Goal: Obtain resource: Obtain resource

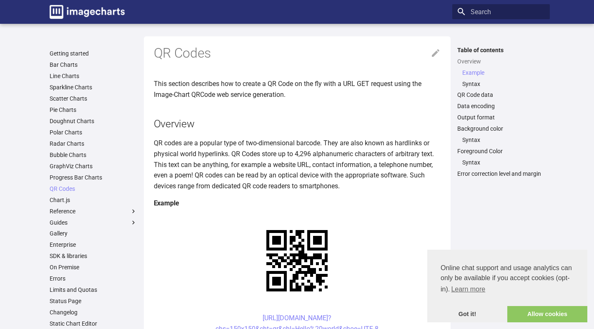
scroll to position [167, 0]
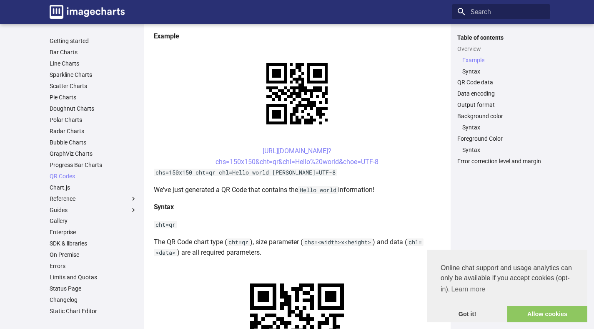
click at [238, 148] on center "[URL][DOMAIN_NAME]? chs=150x150&cht=qr&chl=Hello%20world&choe=UTF-8" at bounding box center [297, 156] width 287 height 21
drag, startPoint x: 246, startPoint y: 153, endPoint x: 291, endPoint y: 162, distance: 46.0
click at [291, 162] on center "[URL][DOMAIN_NAME]? chs=150x150&cht=qr&chl=Hello%20world&choe=UTF-8" at bounding box center [297, 156] width 287 height 21
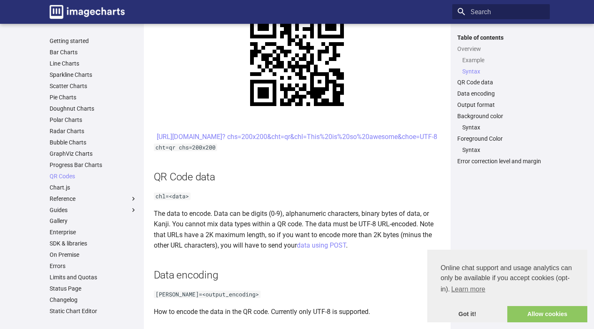
scroll to position [417, 0]
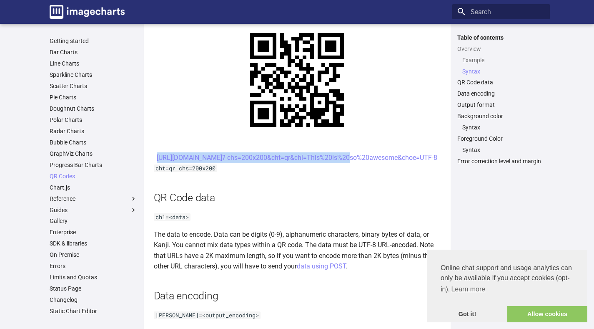
drag, startPoint x: 244, startPoint y: 158, endPoint x: 270, endPoint y: 173, distance: 29.9
click at [270, 163] on center "[URL][DOMAIN_NAME]? chs=200x200&cht=qr&chl=This%20is%20so%20awesome&choe=UTF-8" at bounding box center [297, 157] width 287 height 11
copy link "[URL][DOMAIN_NAME]? chs=200x200&cht=qr&chl="
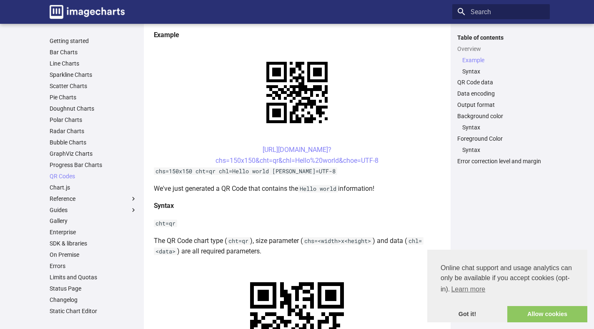
scroll to position [167, 0]
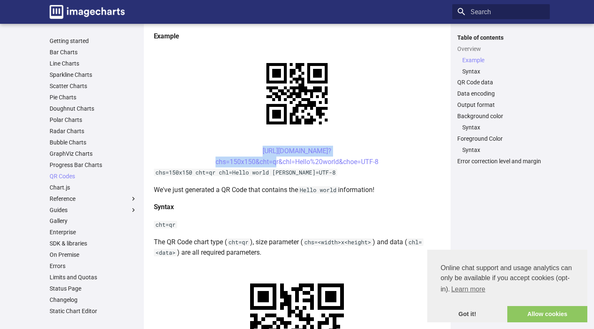
drag, startPoint x: 246, startPoint y: 152, endPoint x: 271, endPoint y: 166, distance: 28.5
click at [271, 166] on center "[URL][DOMAIN_NAME]? chs=150x150&cht=qr&chl=Hello%20world&choe=UTF-8" at bounding box center [297, 156] width 287 height 21
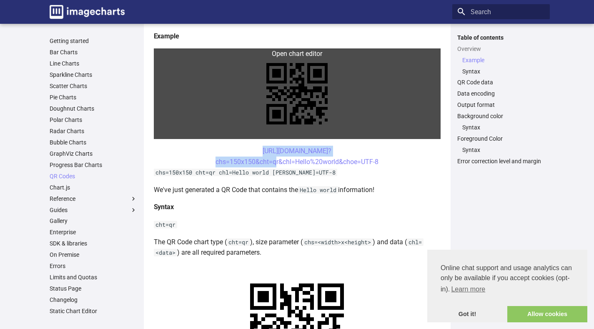
click at [364, 138] on link at bounding box center [297, 93] width 287 height 90
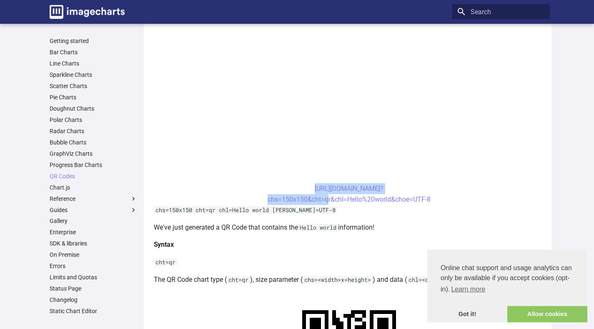
scroll to position [250, 0]
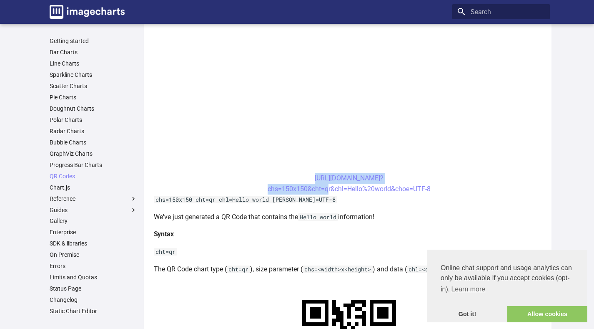
click at [293, 181] on center "[URL][DOMAIN_NAME]? chs=150x150&cht=qr&chl=Hello%20world&choe=UTF-8" at bounding box center [349, 183] width 391 height 21
drag, startPoint x: 294, startPoint y: 179, endPoint x: 346, endPoint y: 191, distance: 53.1
click at [346, 191] on center "[URL][DOMAIN_NAME]? chs=150x150&cht=qr&chl=Hello%20world&choe=UTF-8" at bounding box center [349, 183] width 391 height 21
copy link "[URL][DOMAIN_NAME]? chs=150x150&cht=qr&chl="
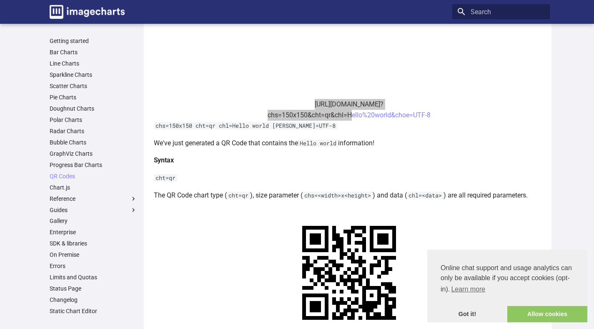
scroll to position [334, 0]
